Goal: Task Accomplishment & Management: Complete application form

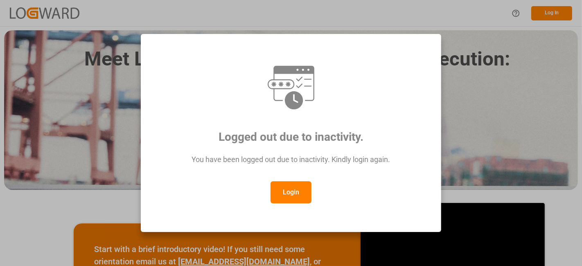
click at [287, 190] on button "Login" at bounding box center [290, 192] width 41 height 22
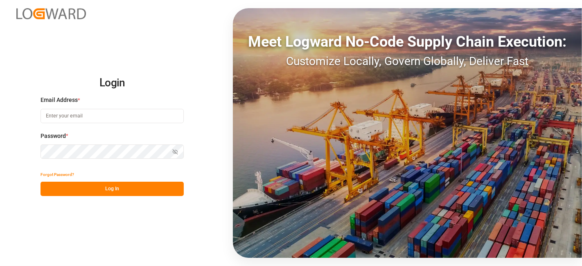
type input "[DOMAIN_NAME][EMAIL_ADDRESS][PERSON_NAME][DOMAIN_NAME]"
click at [131, 191] on button "Log In" at bounding box center [111, 189] width 143 height 14
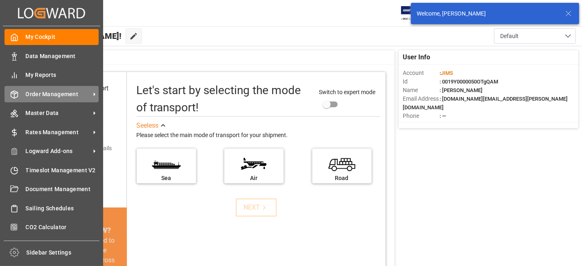
click at [58, 93] on span "Order Management" at bounding box center [58, 94] width 65 height 9
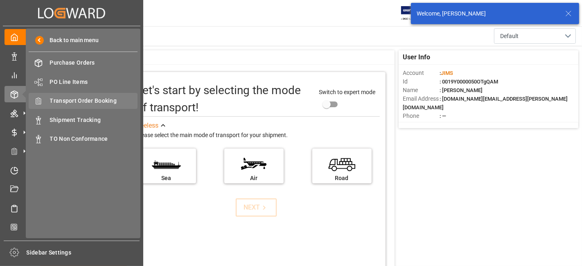
click at [101, 101] on span "Transport Order Booking" at bounding box center [94, 101] width 88 height 9
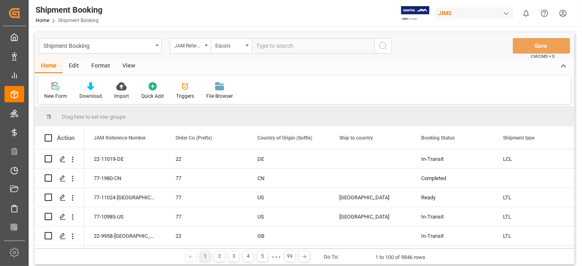
click at [264, 47] on input "text" at bounding box center [313, 46] width 123 height 16
type input "77-10772-IT"
click at [382, 48] on icon "search button" at bounding box center [383, 46] width 10 height 10
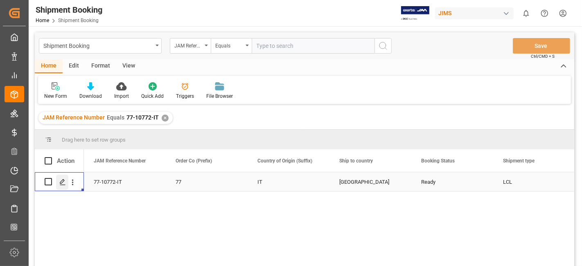
click at [61, 184] on icon "Press SPACE to select this row." at bounding box center [62, 182] width 7 height 7
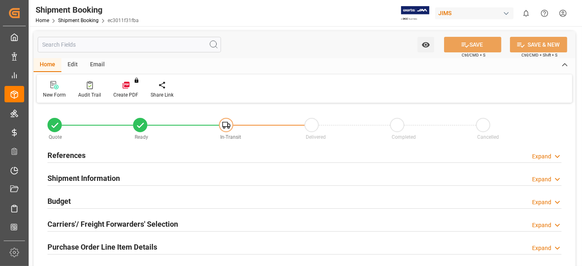
type input "10.0989"
type input "990.6644"
type input "11578"
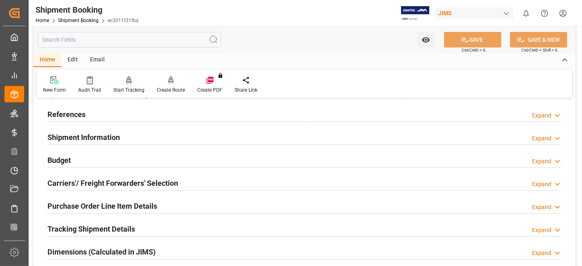
scroll to position [45, 0]
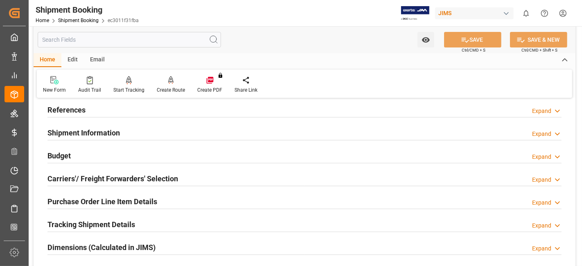
click at [72, 161] on div "Budget Expand" at bounding box center [304, 155] width 525 height 23
click at [75, 158] on div "Budget Expand" at bounding box center [304, 155] width 514 height 16
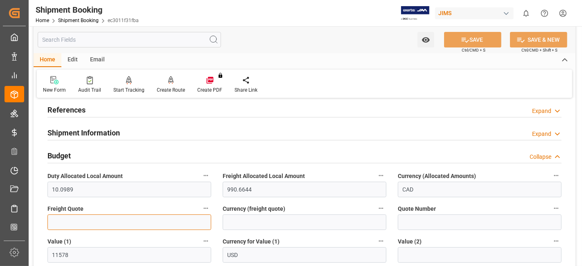
click at [69, 225] on input "text" at bounding box center [129, 222] width 164 height 16
type input "720"
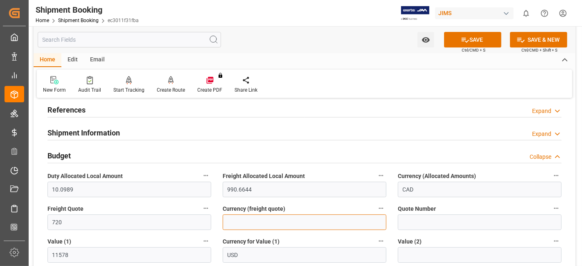
click at [258, 214] on input at bounding box center [304, 222] width 164 height 16
type input "USD"
drag, startPoint x: 469, startPoint y: 36, endPoint x: 263, endPoint y: 116, distance: 221.3
click at [469, 36] on button "SAVE" at bounding box center [472, 40] width 57 height 16
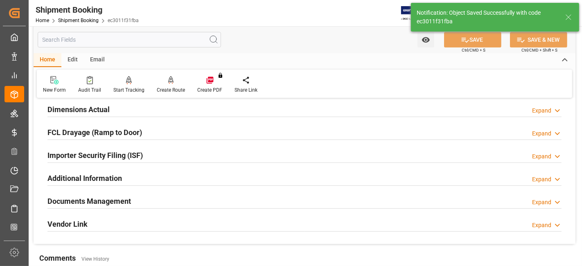
scroll to position [227, 0]
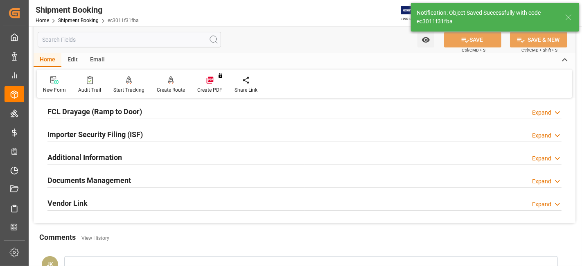
click at [101, 179] on h2 "Documents Management" at bounding box center [88, 180] width 83 height 11
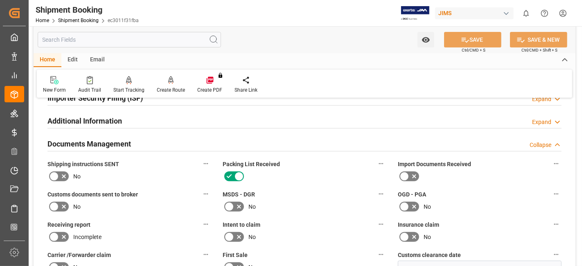
scroll to position [318, 0]
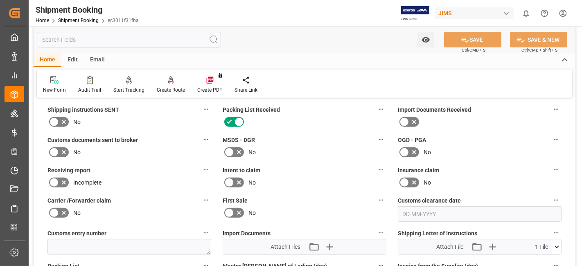
click at [61, 119] on icon at bounding box center [64, 122] width 10 height 10
click at [0, 0] on input "checkbox" at bounding box center [0, 0] width 0 height 0
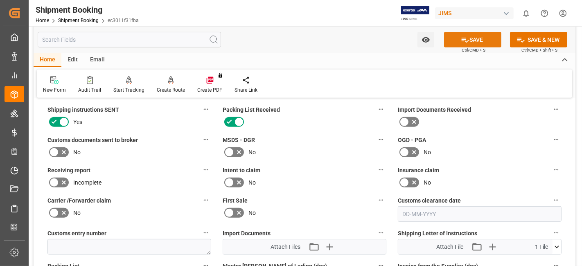
click at [480, 41] on button "SAVE" at bounding box center [472, 40] width 57 height 16
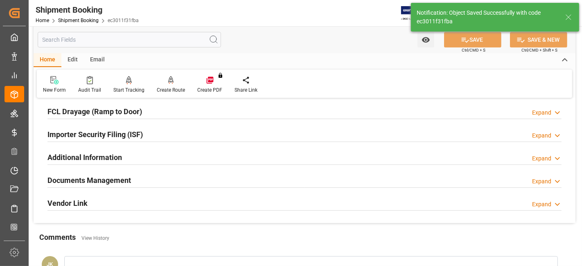
click at [132, 179] on div "Documents Management Expand" at bounding box center [304, 180] width 514 height 16
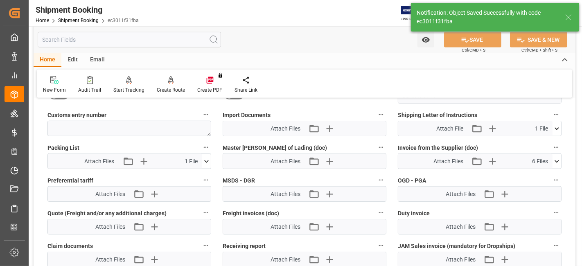
scroll to position [454, 0]
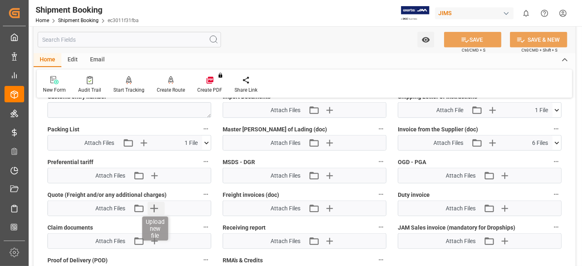
click at [159, 205] on icon "button" at bounding box center [154, 208] width 13 height 13
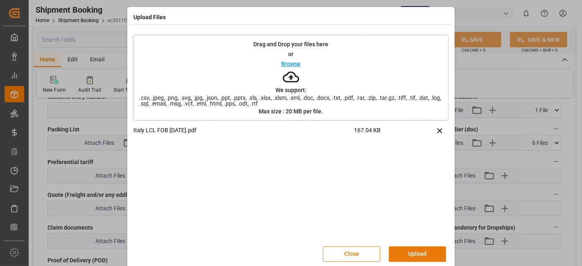
click at [422, 255] on button "Upload" at bounding box center [417, 254] width 57 height 16
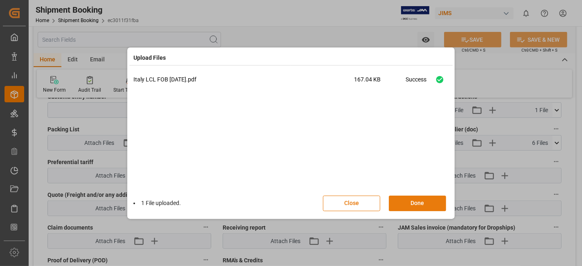
click at [419, 198] on button "Done" at bounding box center [417, 203] width 57 height 16
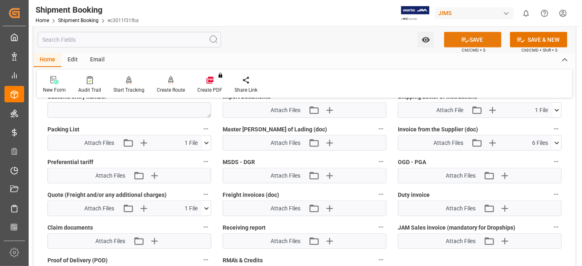
click at [461, 43] on icon at bounding box center [465, 40] width 9 height 9
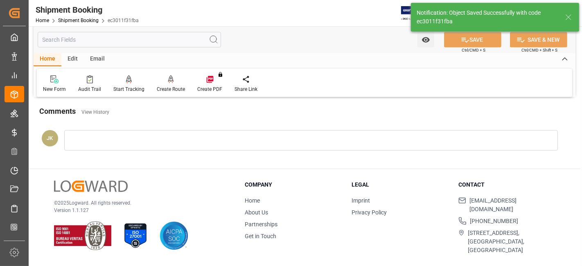
scroll to position [346, 0]
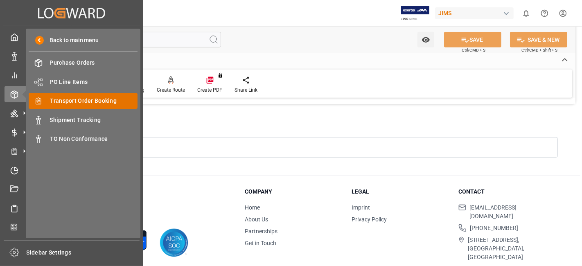
click at [104, 101] on span "Transport Order Booking" at bounding box center [94, 101] width 88 height 9
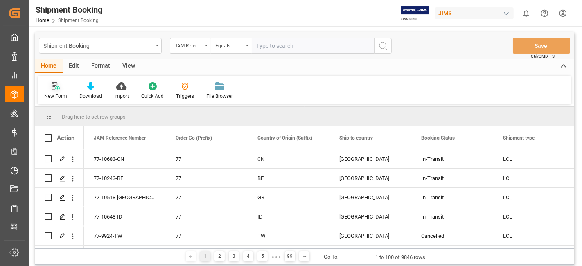
click at [61, 85] on div at bounding box center [55, 86] width 23 height 9
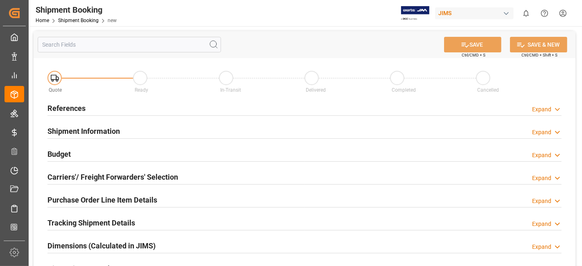
click at [98, 110] on div "References Expand" at bounding box center [304, 108] width 514 height 16
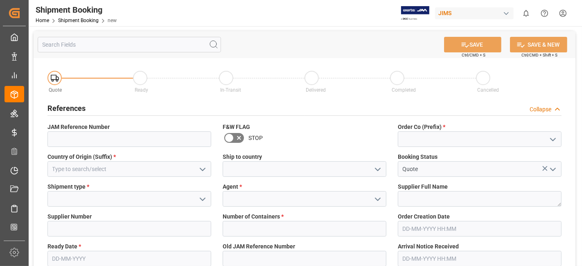
click at [556, 145] on button "open menu" at bounding box center [552, 139] width 12 height 13
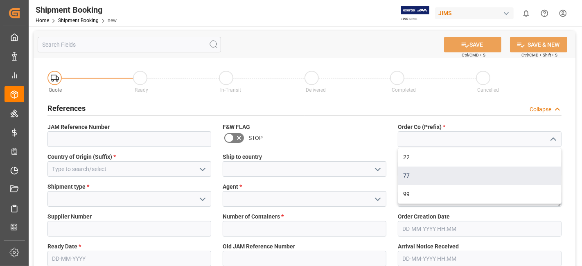
click at [495, 182] on div "77" at bounding box center [479, 175] width 163 height 18
type input "77"
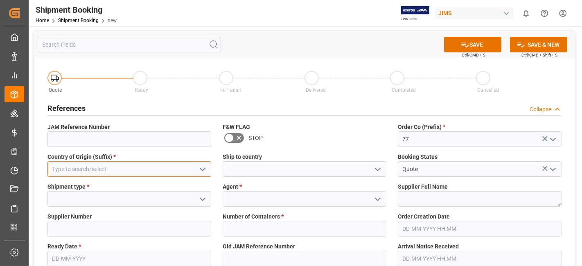
drag, startPoint x: 121, startPoint y: 171, endPoint x: 148, endPoint y: 175, distance: 26.8
click at [121, 171] on input at bounding box center [129, 169] width 164 height 16
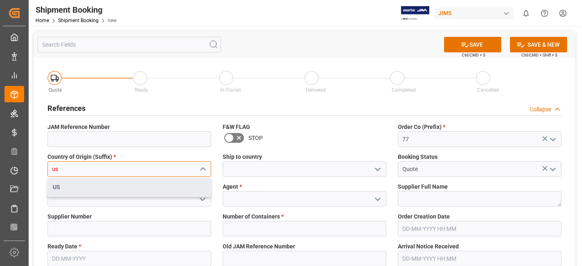
click at [121, 190] on div "US" at bounding box center [129, 187] width 163 height 18
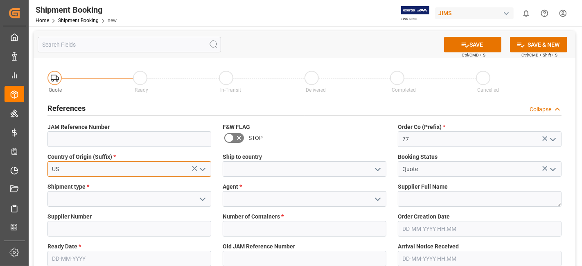
type input "US"
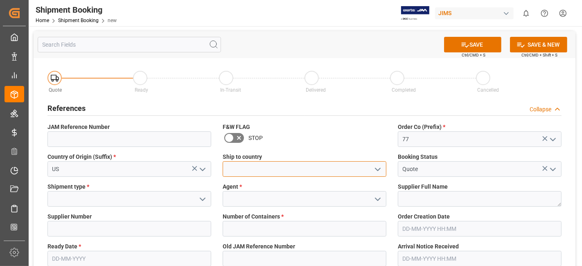
click at [383, 168] on input at bounding box center [304, 169] width 164 height 16
type input "Canada"
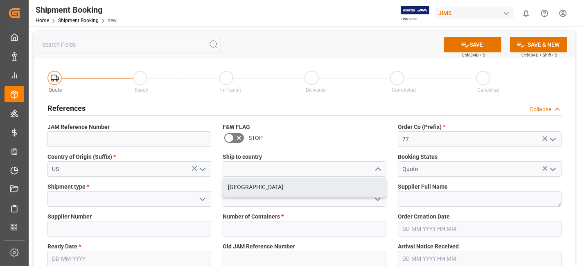
click at [158, 207] on div "Shipment type *" at bounding box center [129, 195] width 175 height 30
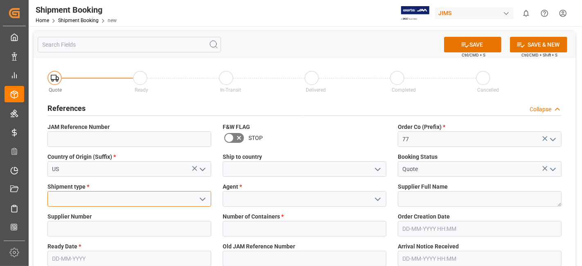
drag, startPoint x: 156, startPoint y: 202, endPoint x: 191, endPoint y: 200, distance: 34.4
click at [157, 202] on input at bounding box center [129, 199] width 164 height 16
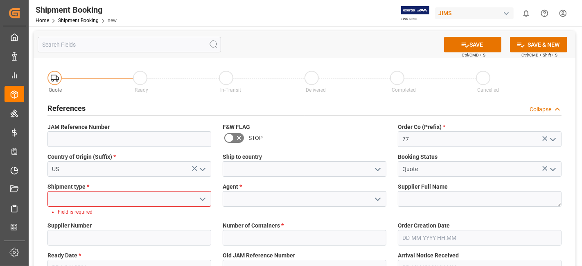
click at [202, 200] on icon "open menu" at bounding box center [203, 199] width 10 height 10
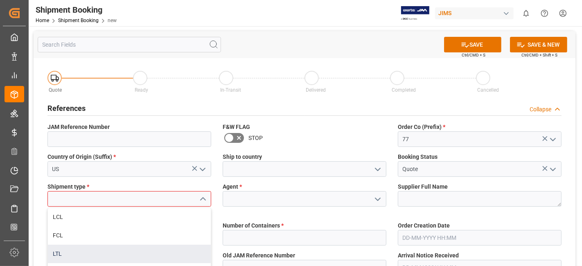
click at [121, 250] on div "LTL" at bounding box center [129, 254] width 163 height 18
type input "LTL"
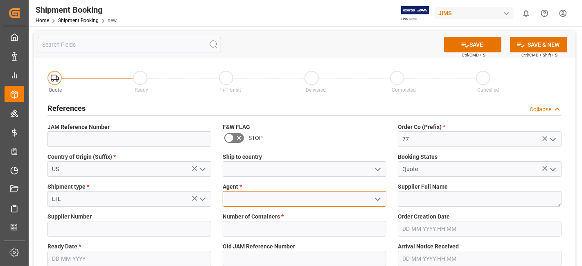
click at [260, 194] on input at bounding box center [304, 199] width 164 height 16
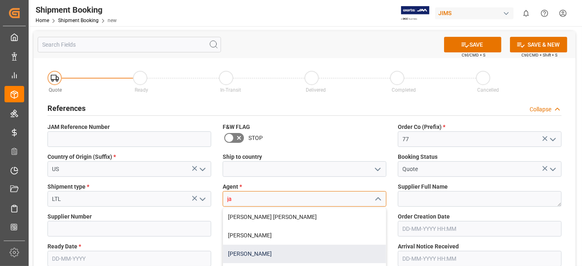
click at [261, 248] on div "[PERSON_NAME]" at bounding box center [304, 254] width 163 height 18
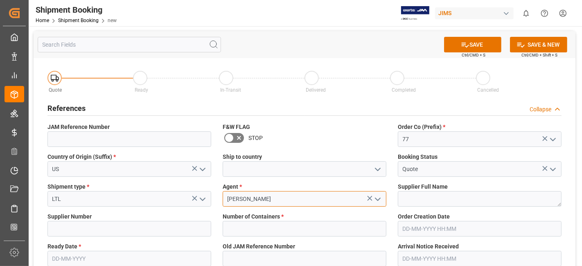
type input "[PERSON_NAME]"
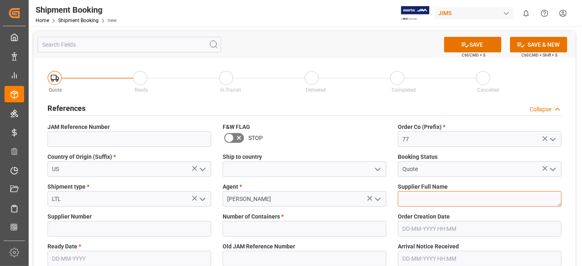
click at [422, 196] on textarea at bounding box center [480, 199] width 164 height 16
paste textarea "POINT SOURCE AUDIO Inc (T)"
type textarea "POINT SOURCE AUDIO Inc"
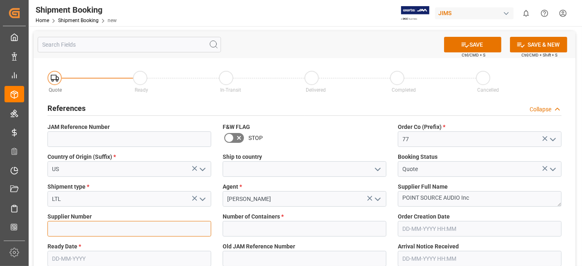
click at [107, 229] on input at bounding box center [129, 229] width 164 height 16
paste input "752705"
type input "752705"
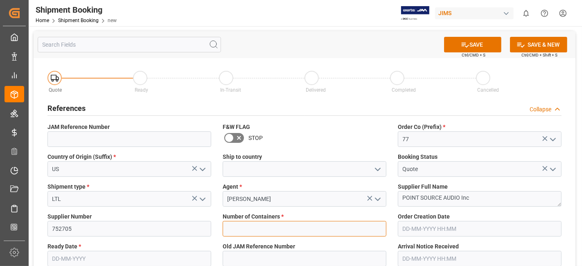
click at [301, 229] on input "text" at bounding box center [304, 229] width 164 height 16
type input "0"
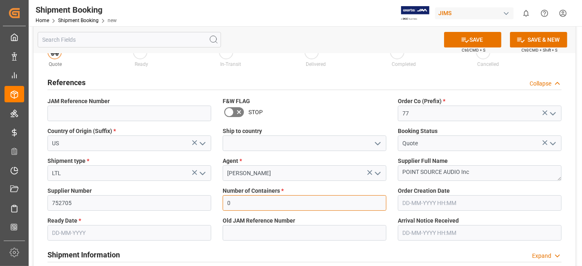
scroll to position [45, 0]
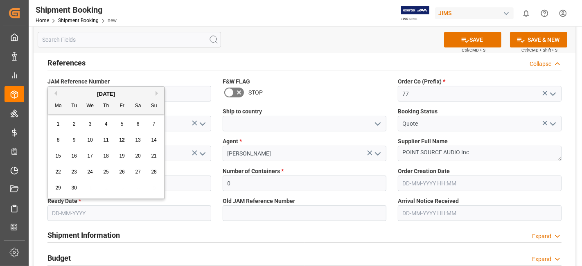
click at [86, 211] on input "text" at bounding box center [129, 213] width 164 height 16
click at [89, 157] on span "17" at bounding box center [89, 156] width 5 height 6
type input "[DATE]"
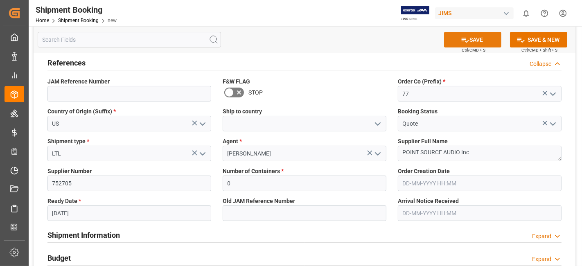
click at [475, 40] on button "SAVE" at bounding box center [472, 40] width 57 height 16
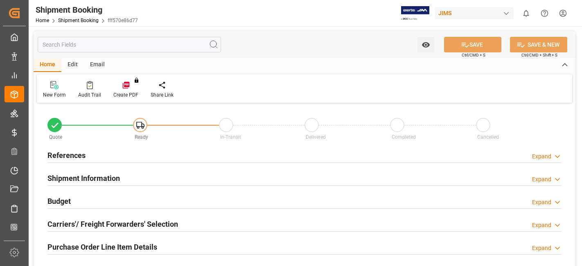
type input "0"
type input "[DATE]"
click at [77, 153] on h2 "References" at bounding box center [66, 155] width 38 height 11
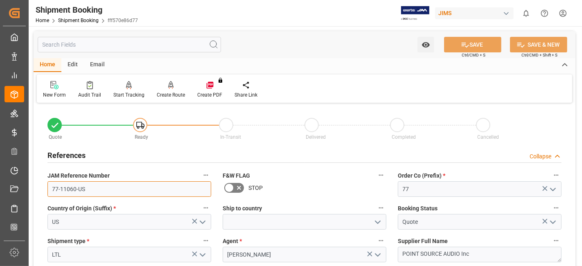
drag, startPoint x: 114, startPoint y: 185, endPoint x: 43, endPoint y: 182, distance: 70.8
